Goal: Download file/media

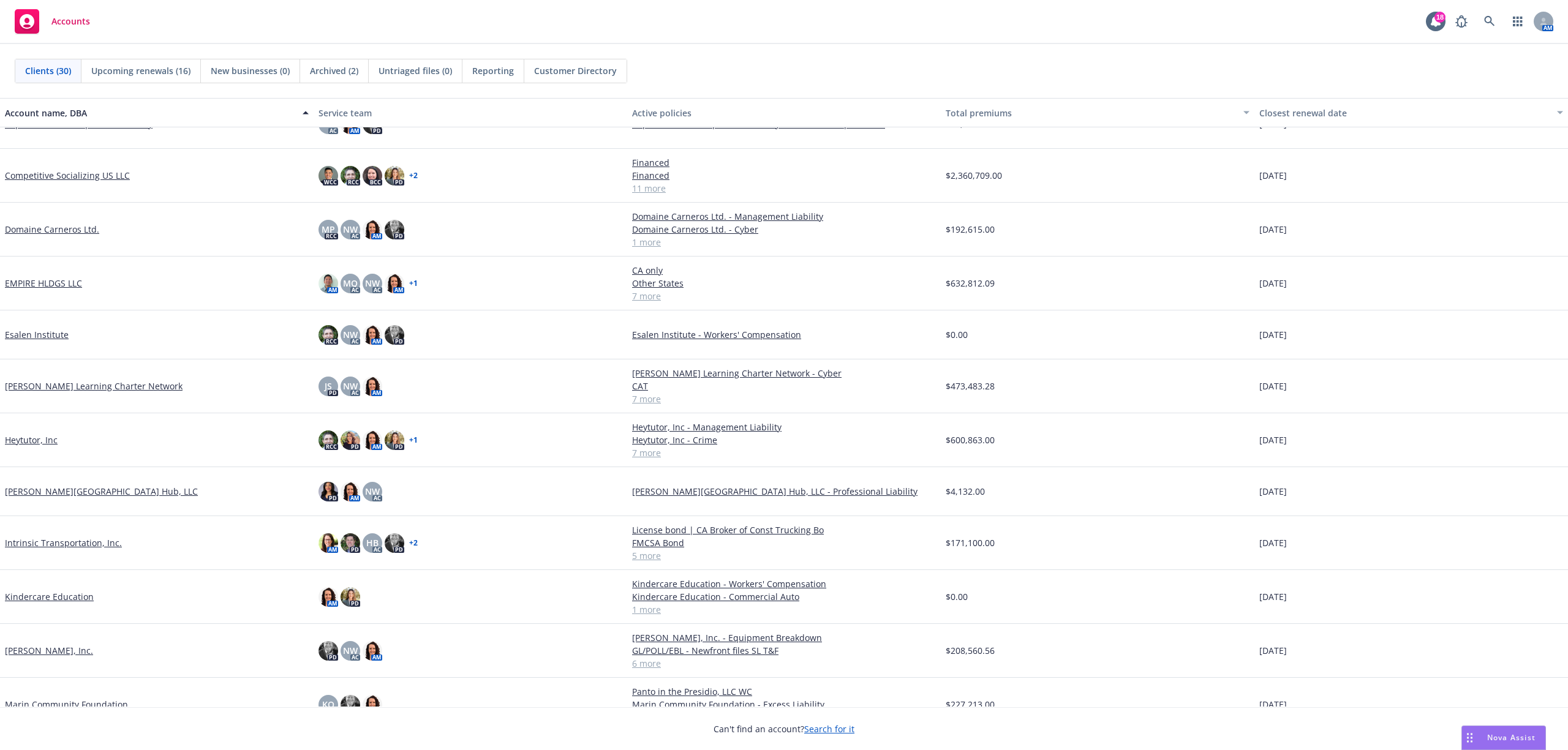
scroll to position [163, 0]
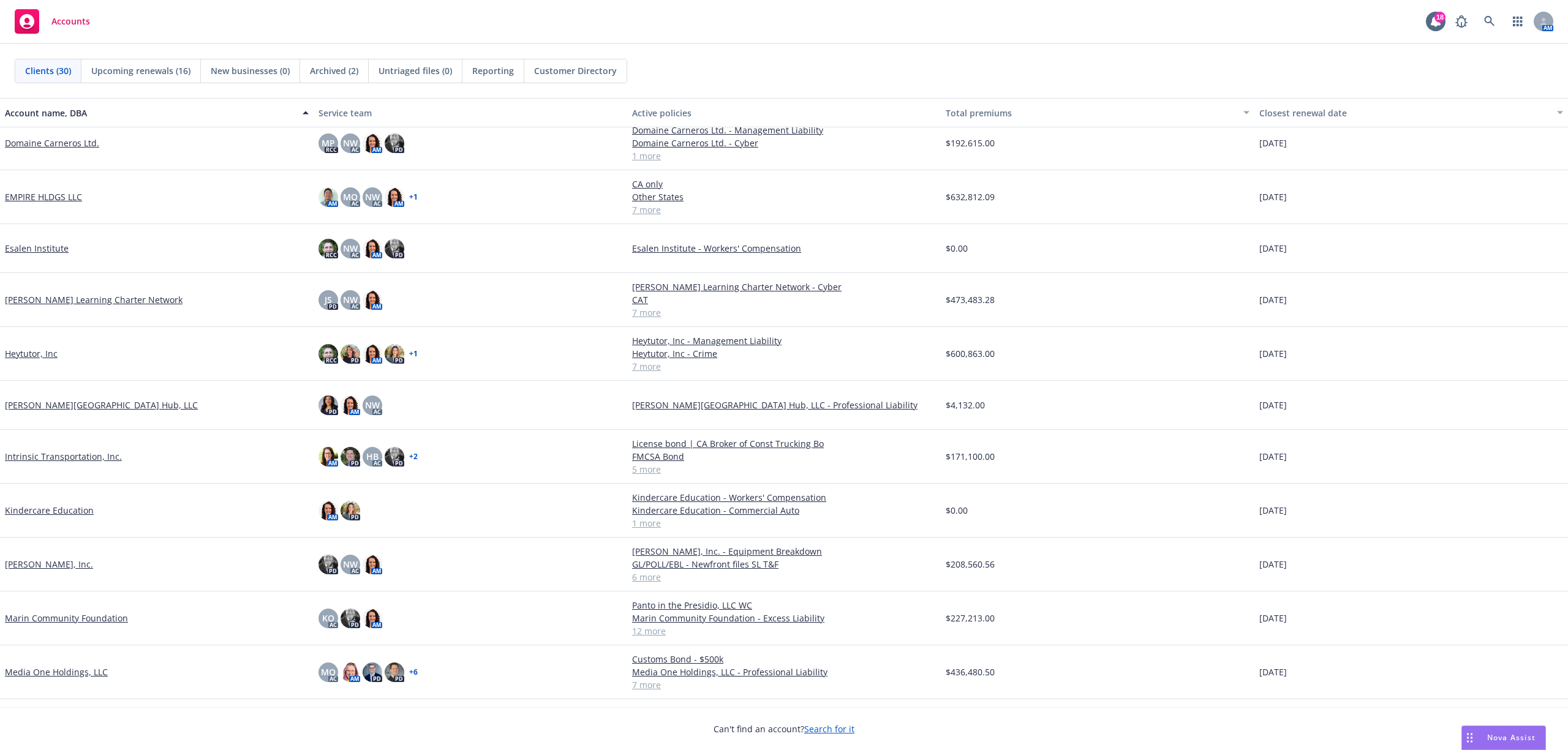
click at [30, 451] on link "Intrinsic Transportation, Inc." at bounding box center [63, 456] width 117 height 13
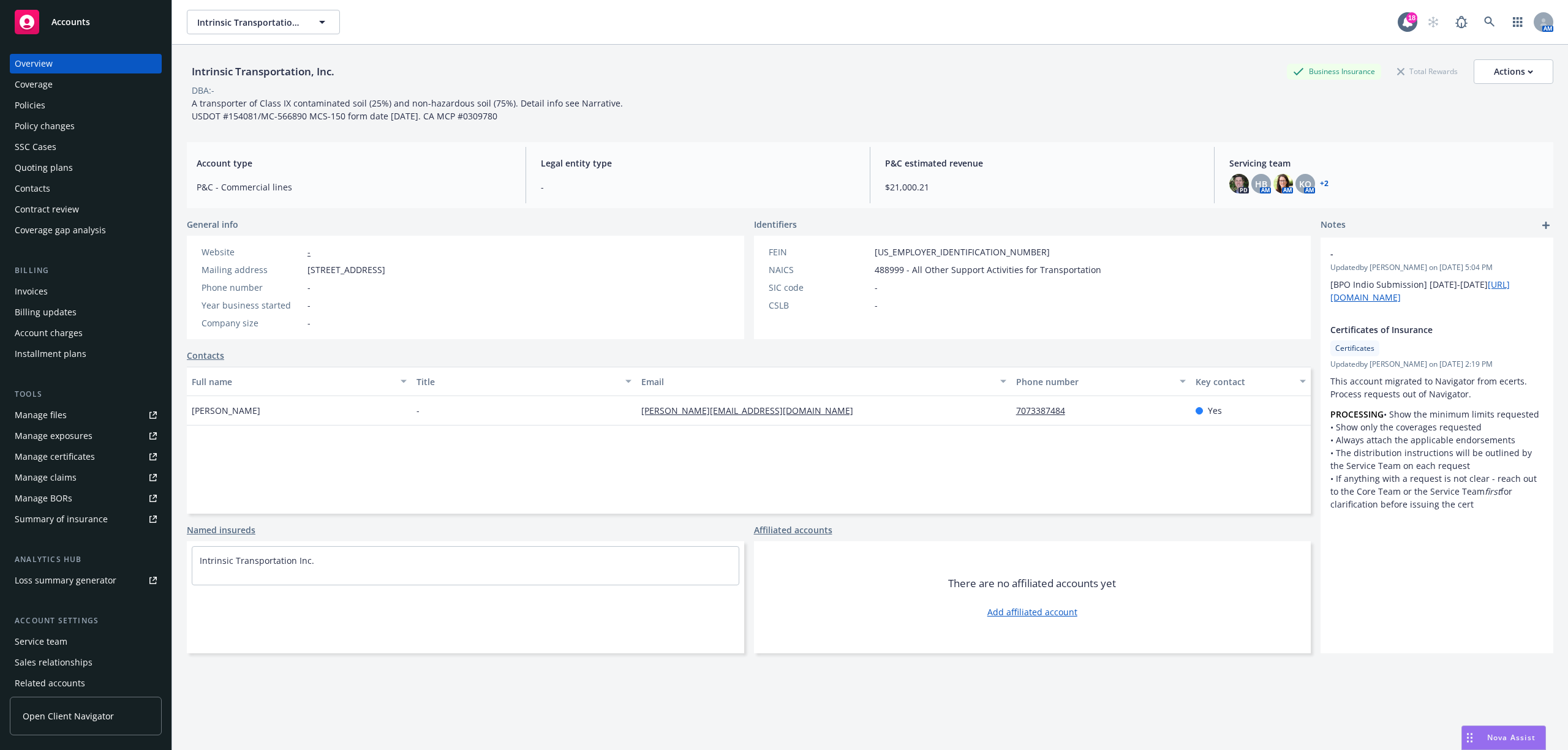
click at [33, 150] on div "SSC Cases" at bounding box center [35, 147] width 41 height 20
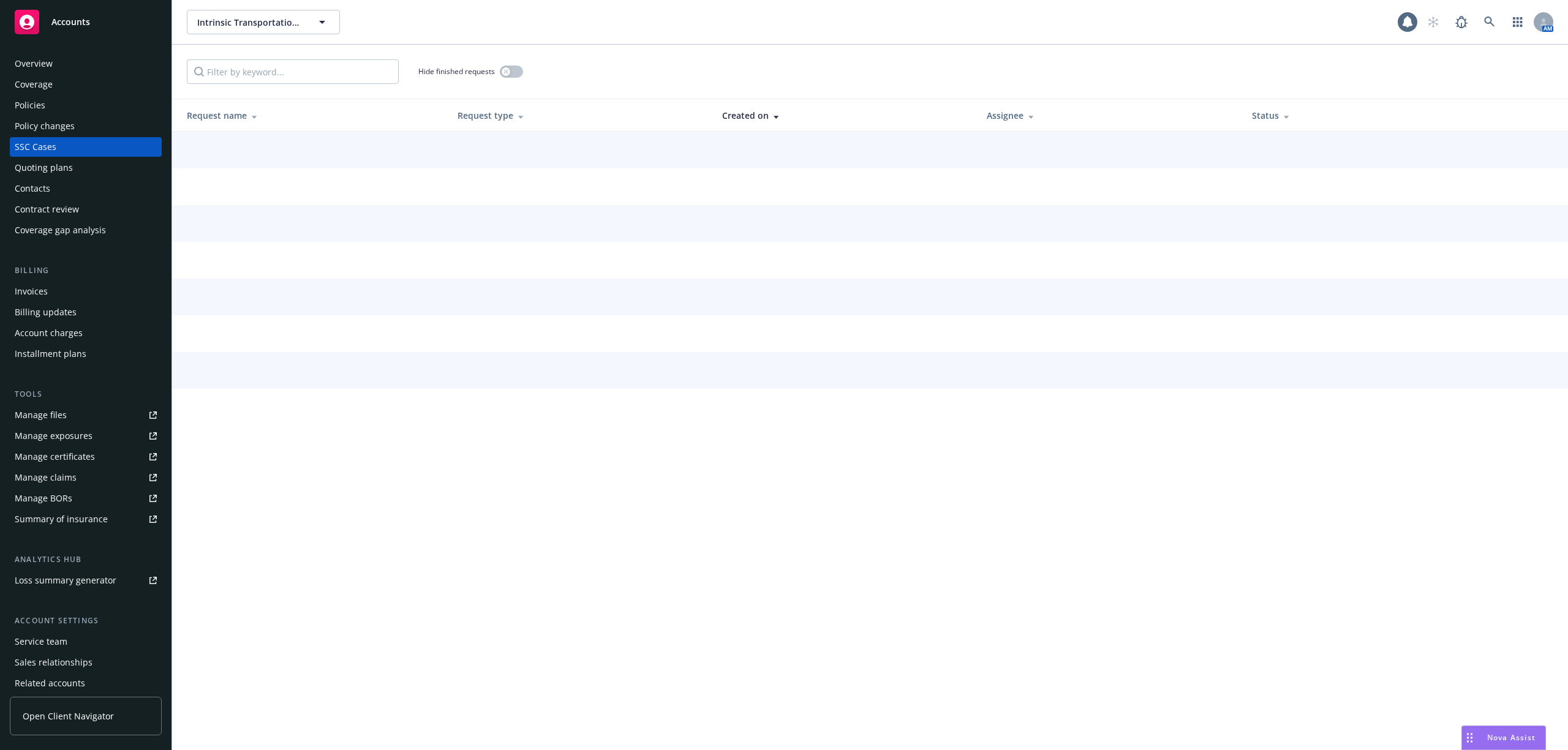
click at [32, 162] on div "Quoting plans" at bounding box center [43, 168] width 58 height 20
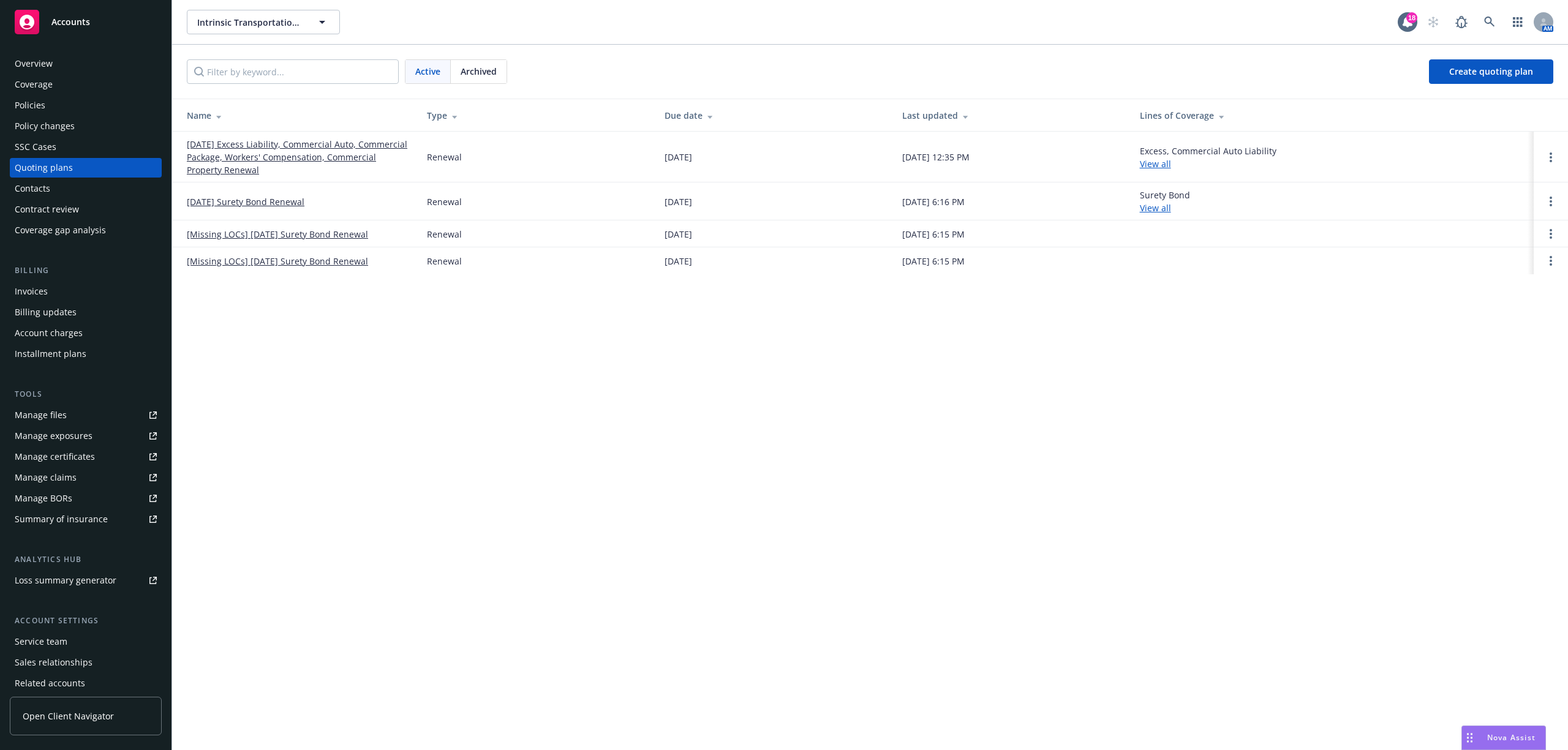
click at [482, 81] on div "Archived" at bounding box center [479, 72] width 56 height 23
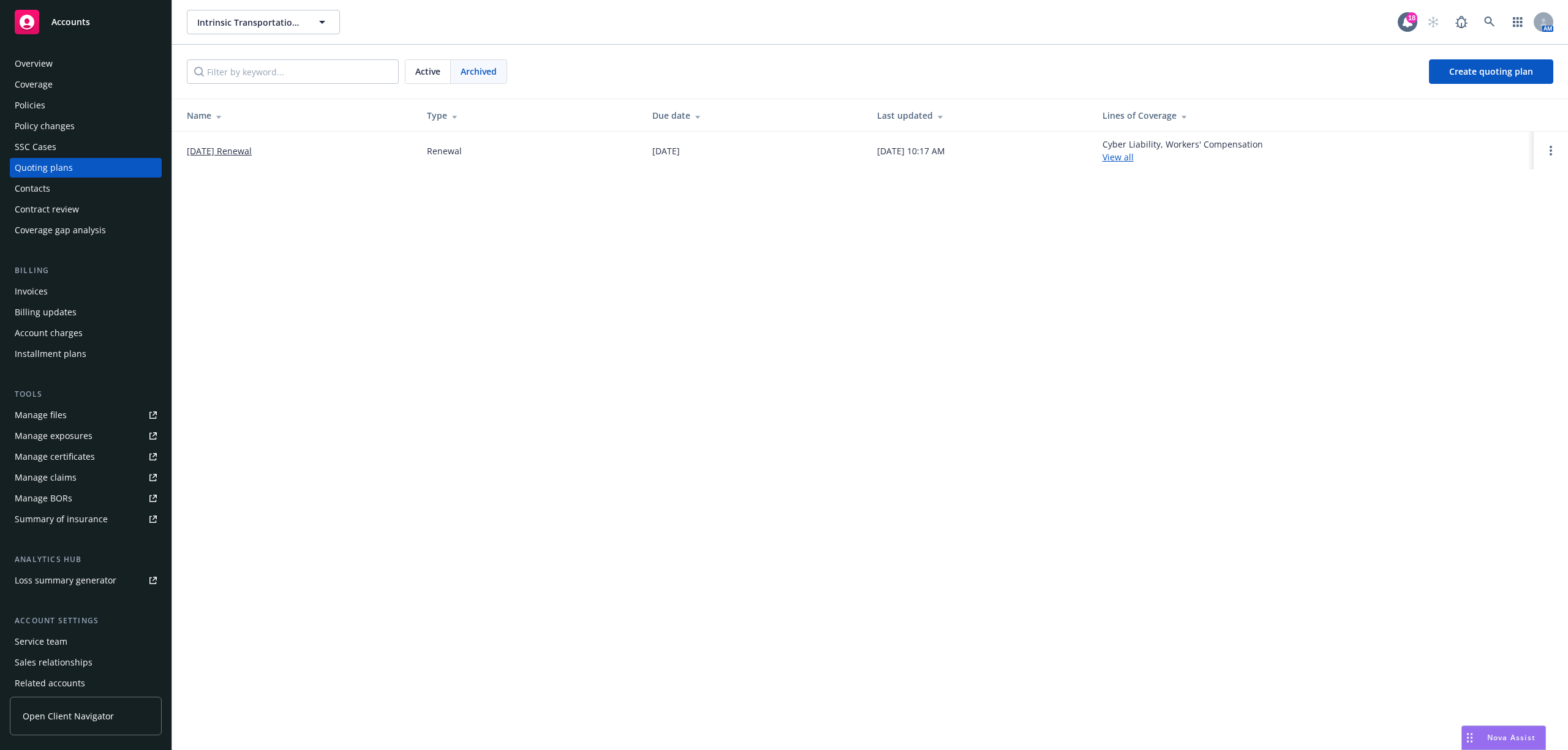
click at [199, 149] on link "[DATE] Renewal" at bounding box center [220, 151] width 65 height 13
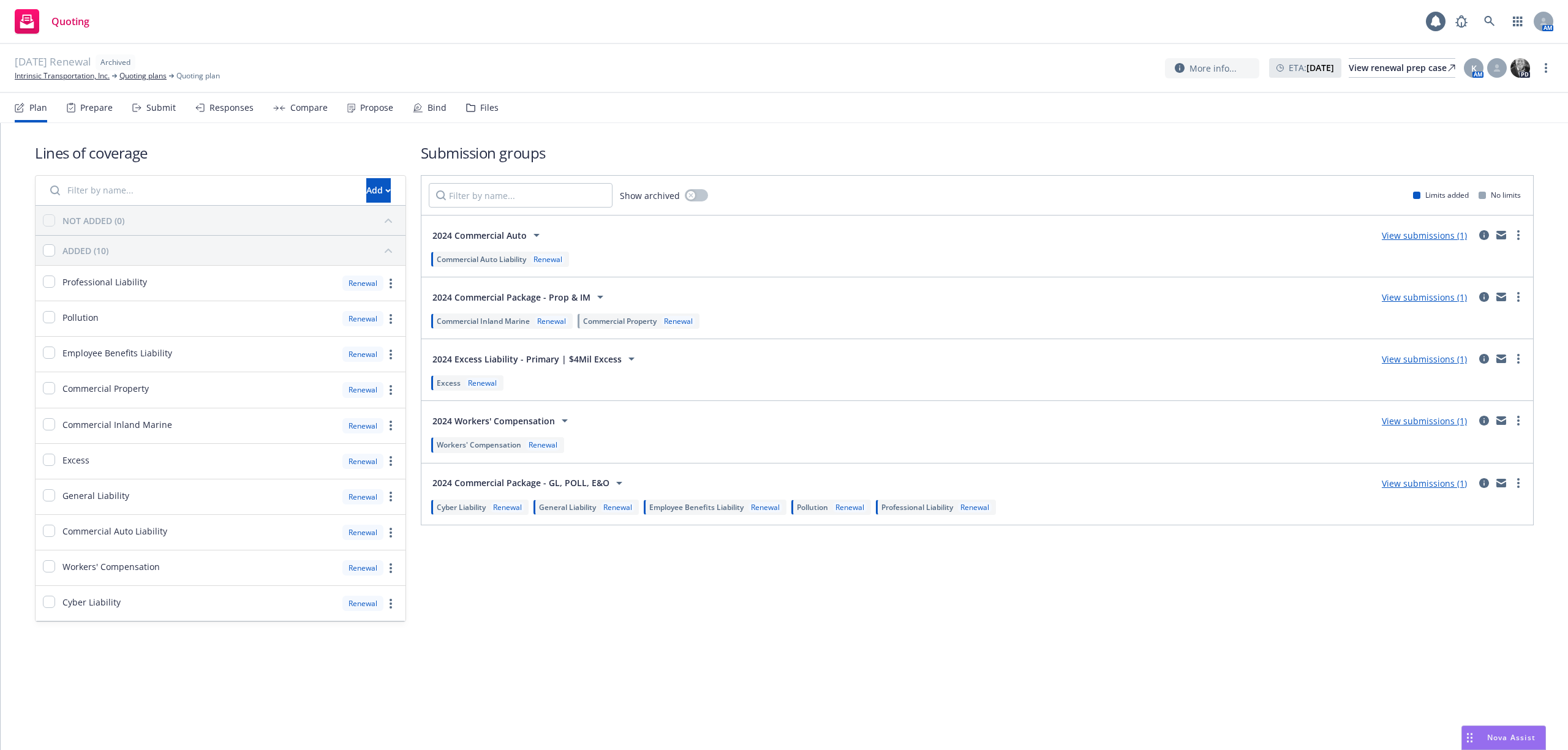
click at [473, 108] on div "Files" at bounding box center [482, 107] width 32 height 30
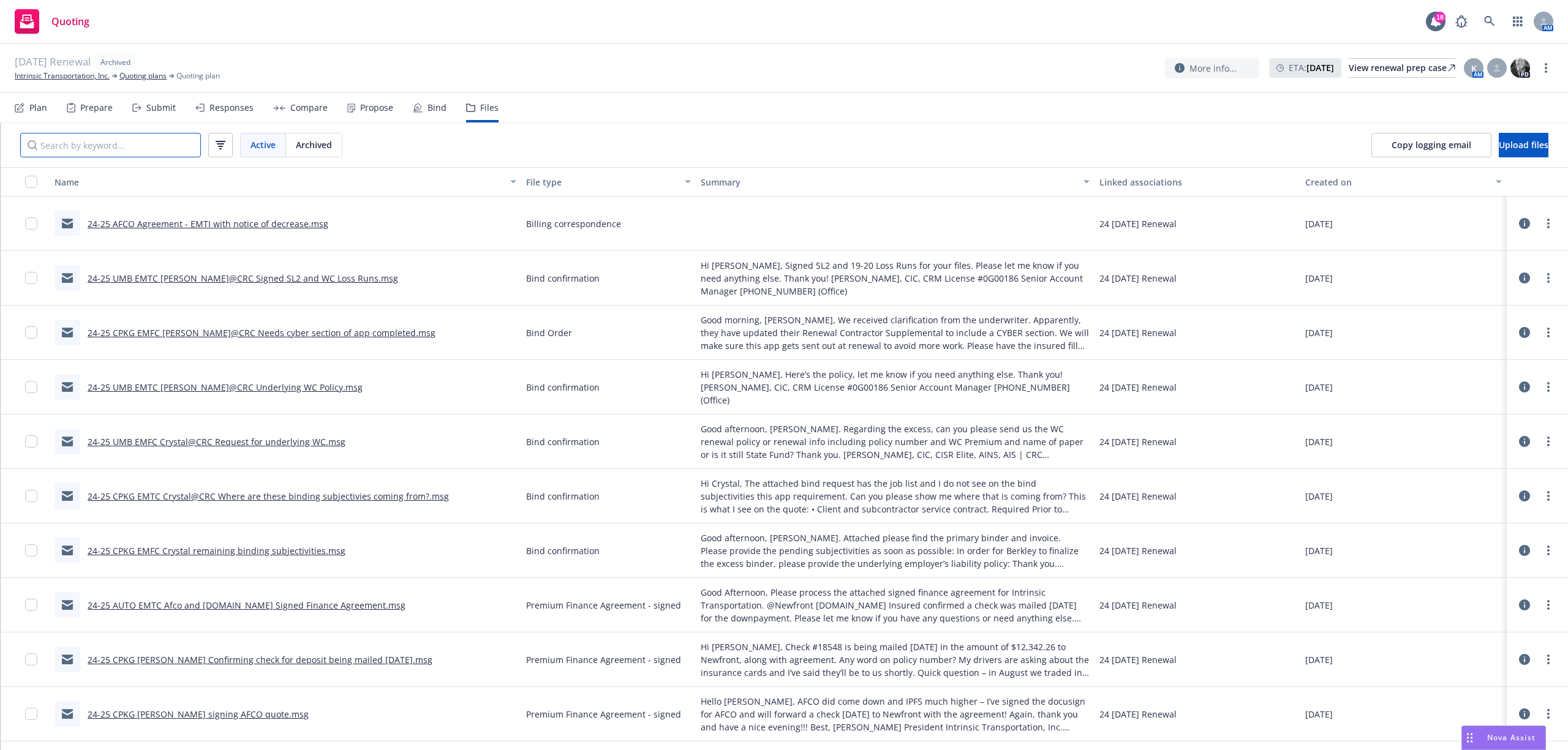
click at [153, 149] on input "Search by keyword..." at bounding box center [110, 145] width 181 height 24
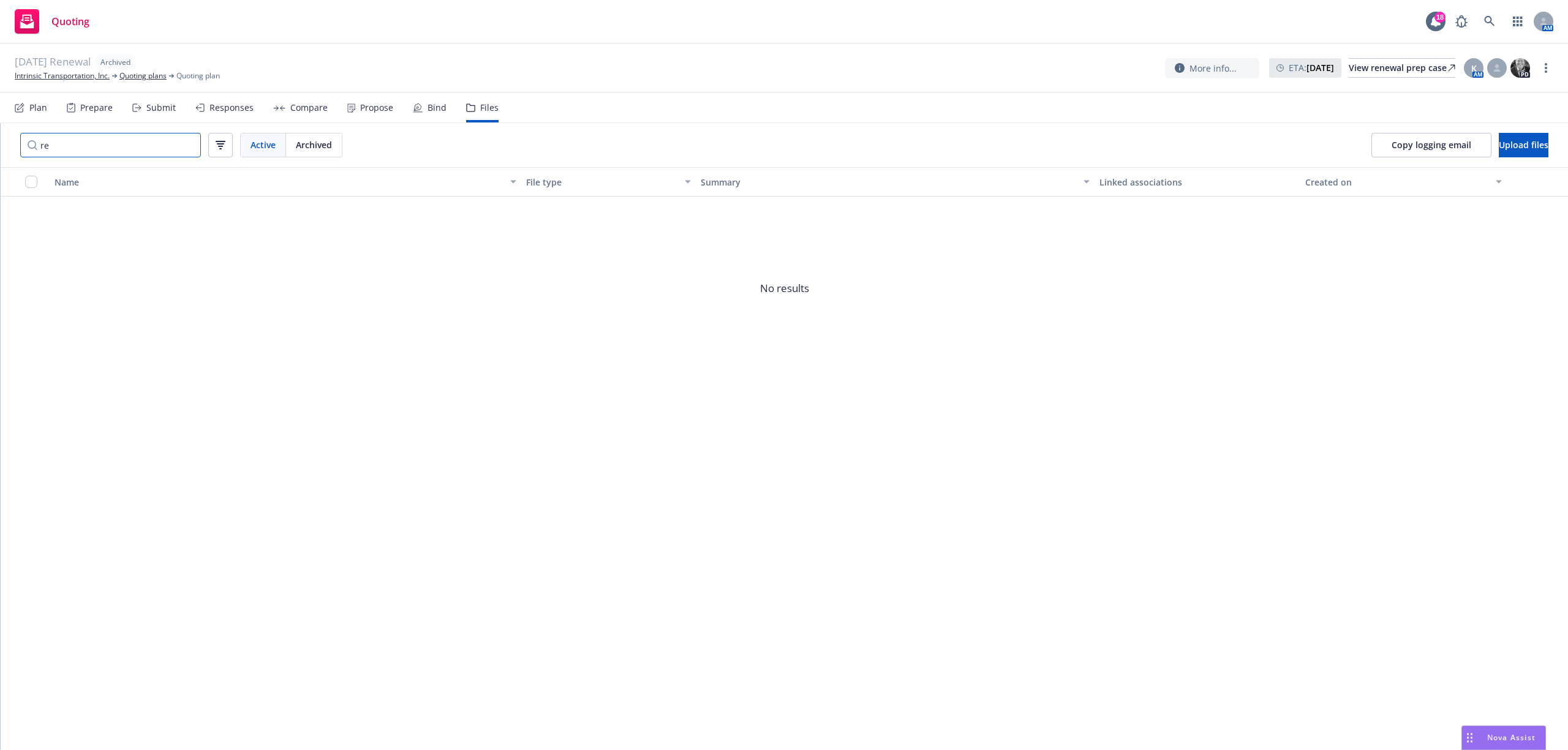
type input "r"
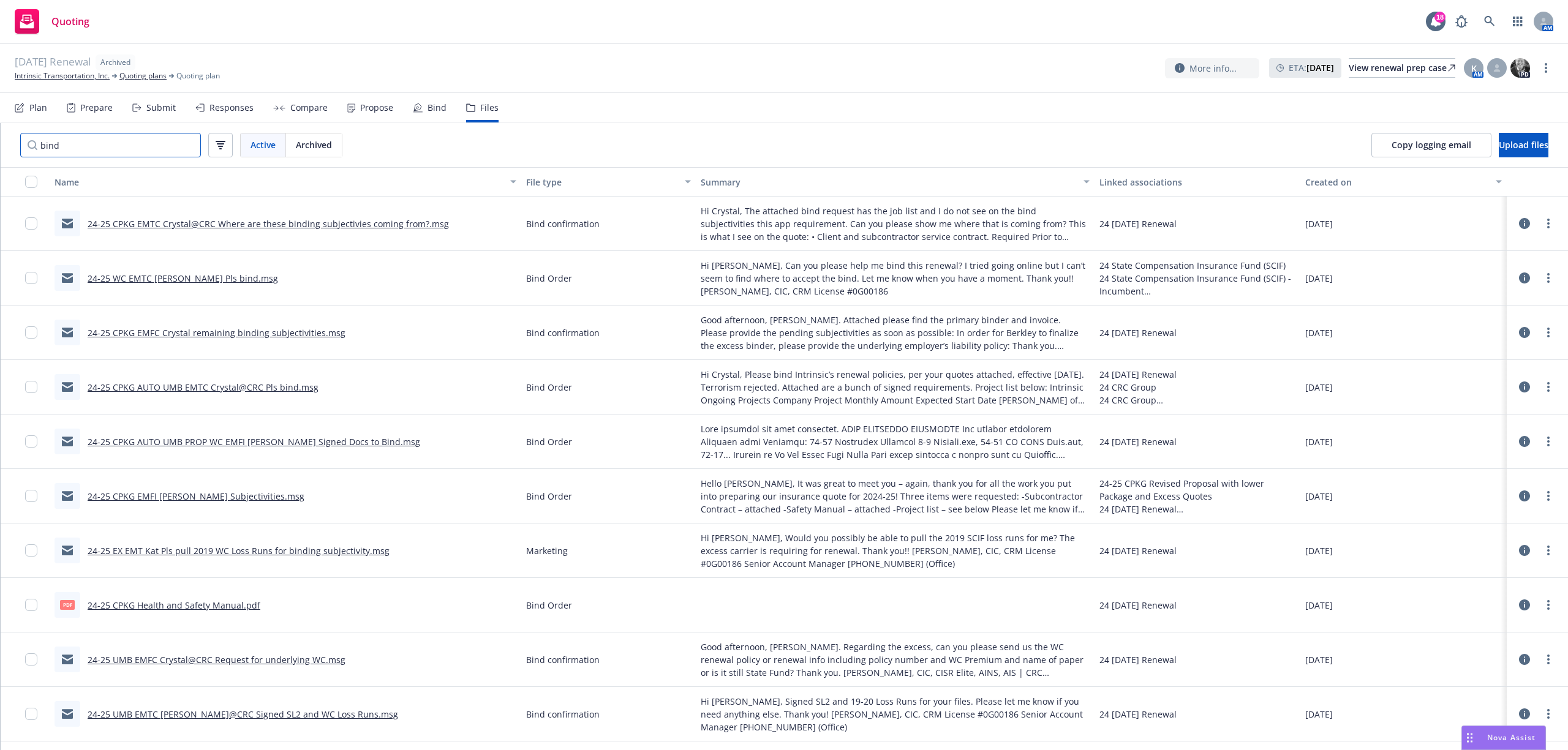
type input "bind"
click at [182, 500] on link "24-25 CPKG EMFI [PERSON_NAME] Subjectivities.msg" at bounding box center [195, 496] width 217 height 12
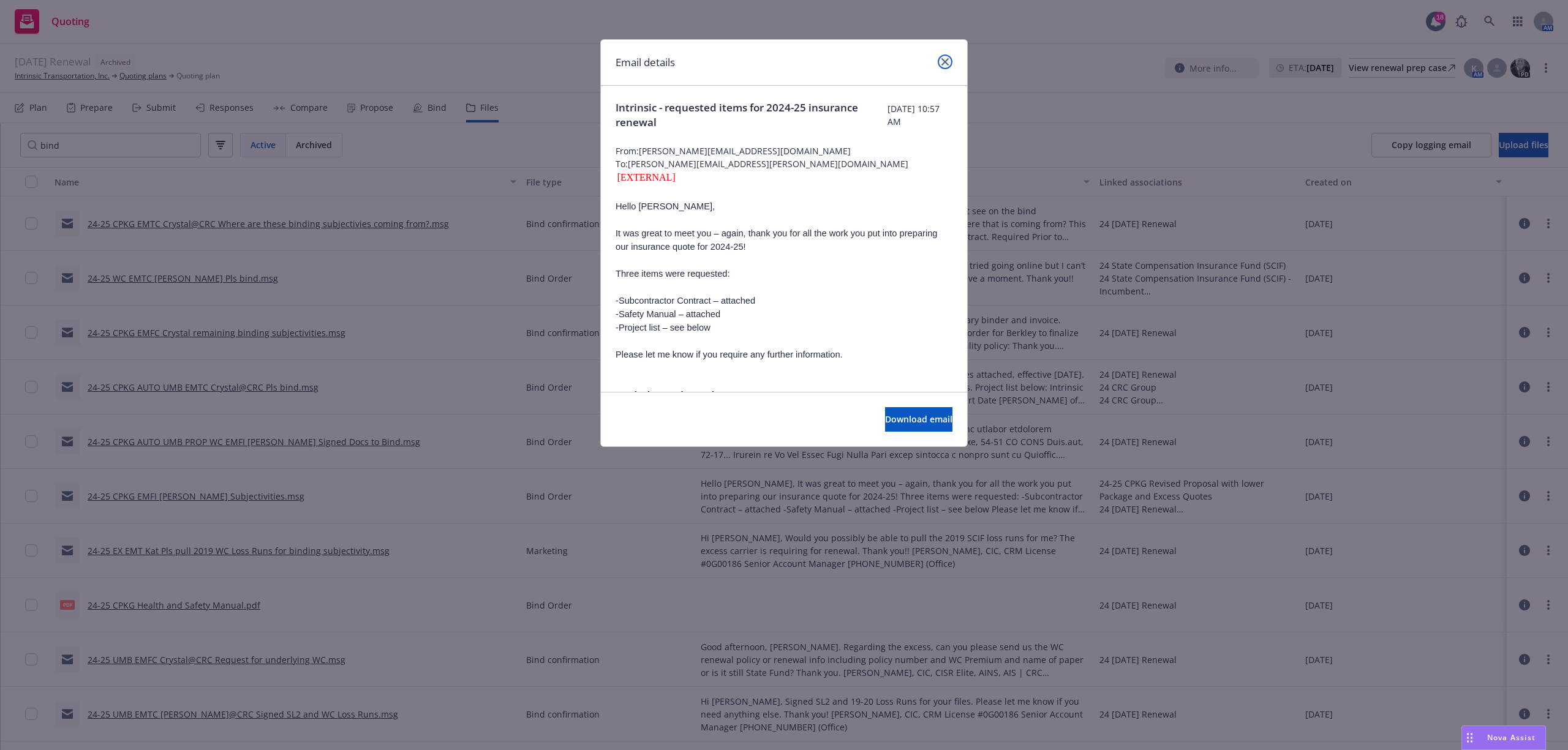
click at [948, 61] on icon "close" at bounding box center [945, 62] width 7 height 7
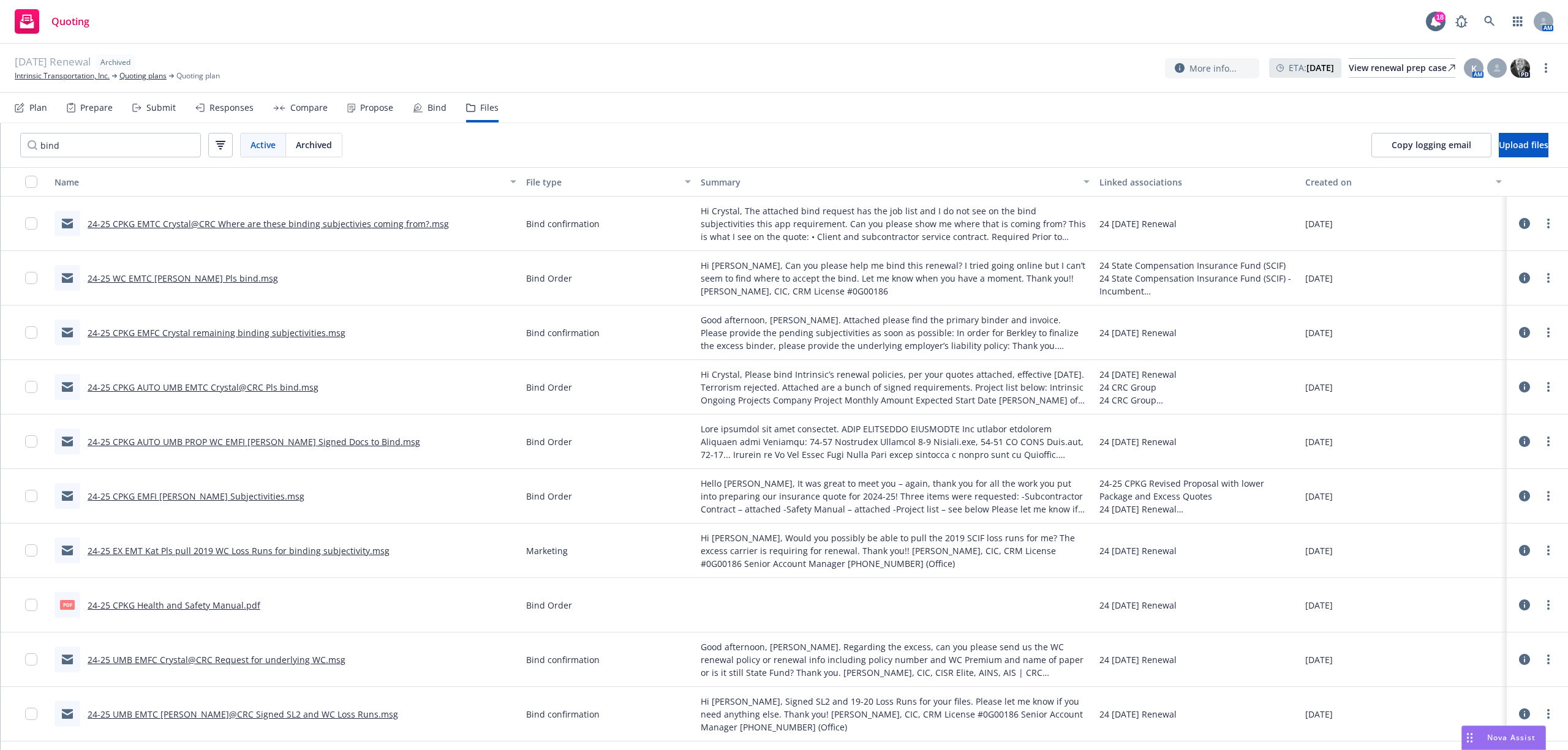
click at [237, 389] on link "24-25 CPKG AUTO UMB EMTC Crystal@CRC Pls bind.msg" at bounding box center [202, 387] width 231 height 12
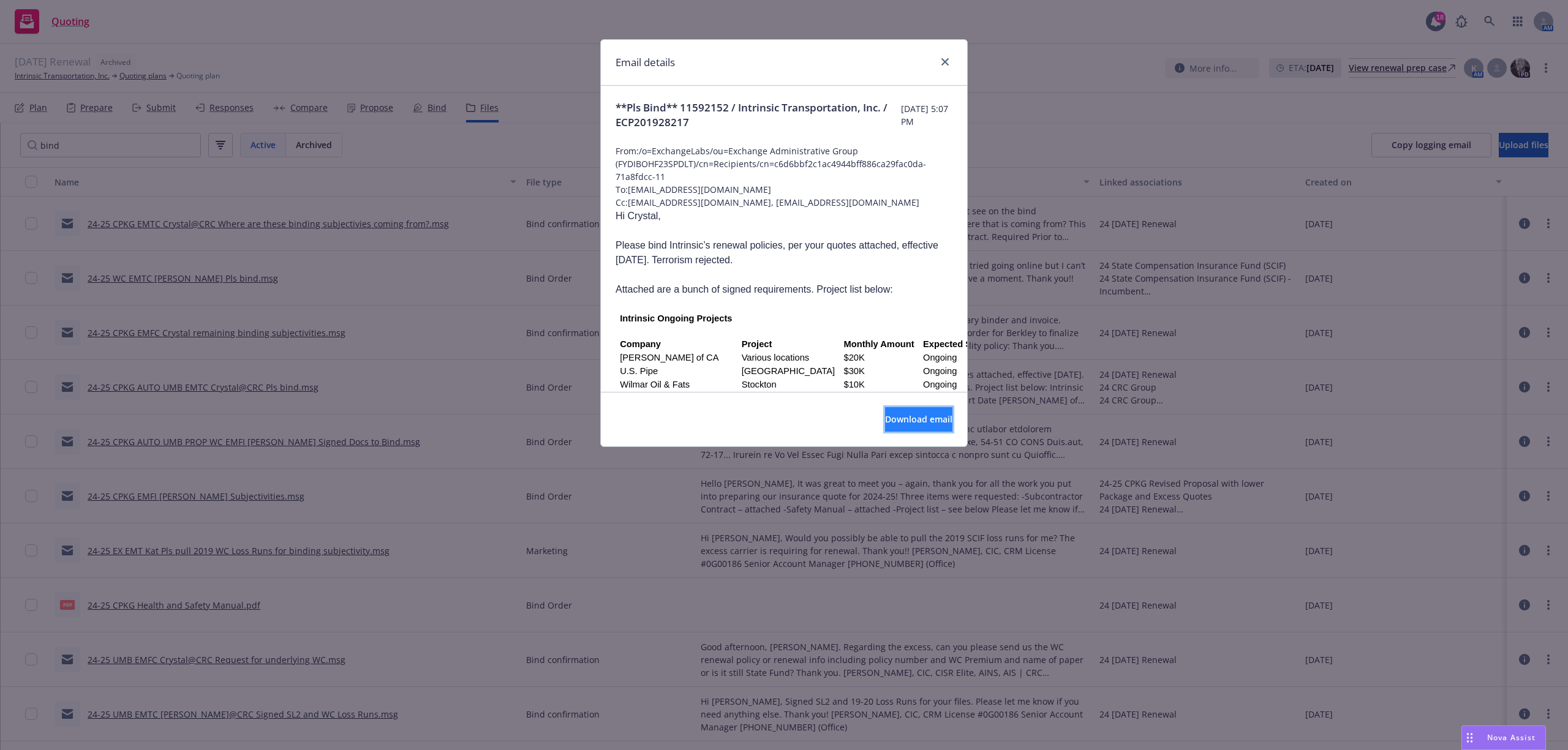
click at [885, 422] on span "Download email" at bounding box center [918, 418] width 67 height 12
click at [939, 61] on link "close" at bounding box center [945, 62] width 14 height 14
